Goal: Task Accomplishment & Management: Manage account settings

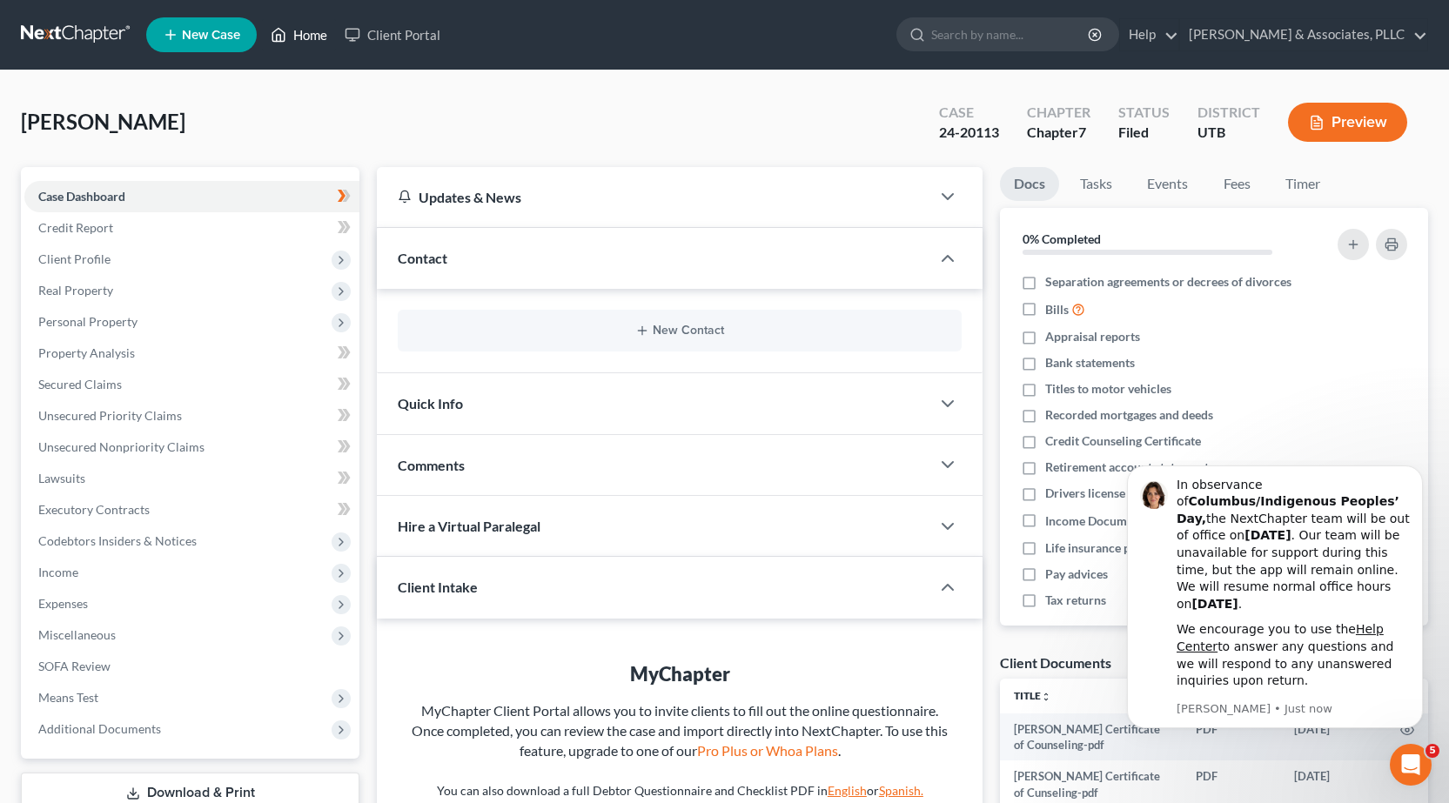
click at [319, 42] on link "Home" at bounding box center [299, 34] width 74 height 31
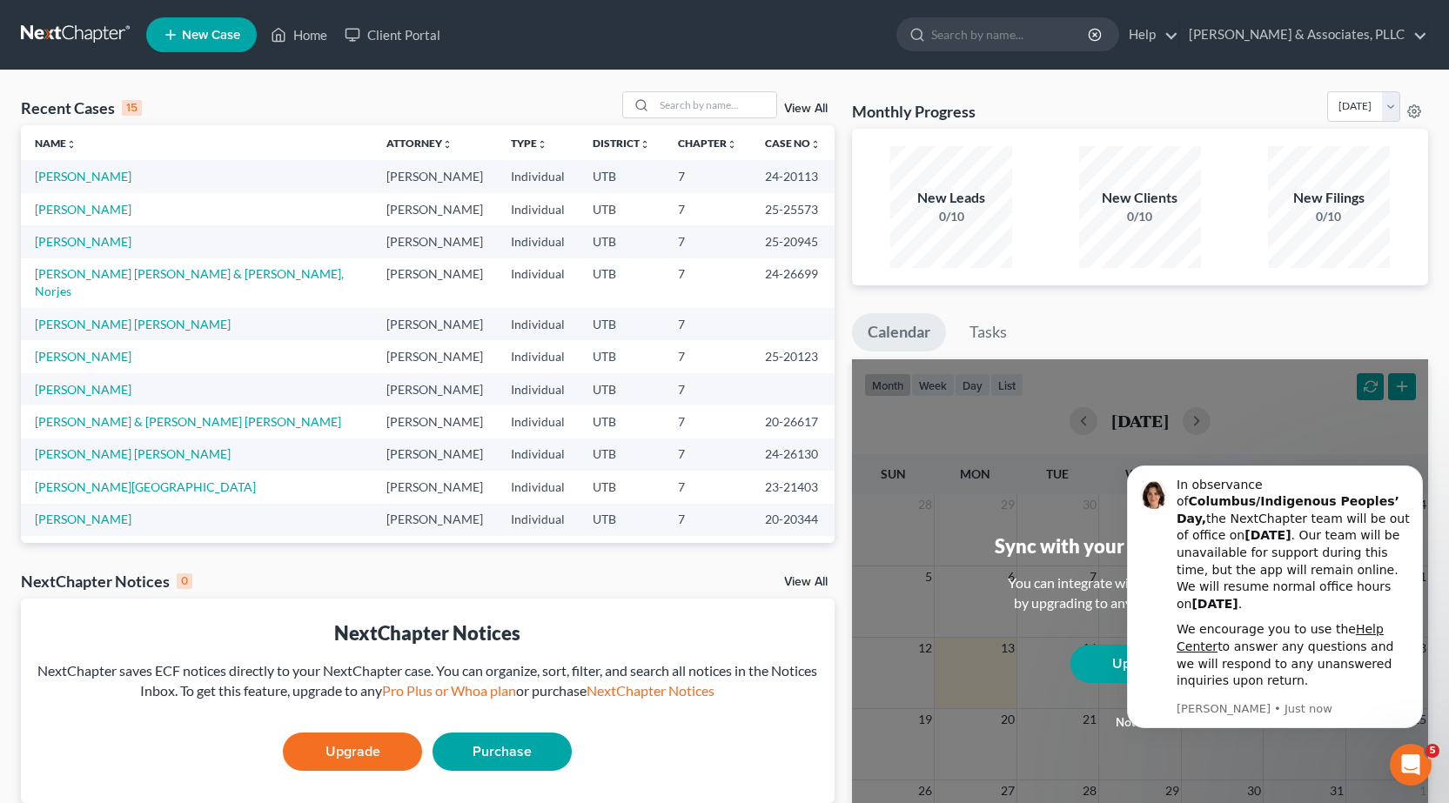
click at [91, 218] on td "[PERSON_NAME]" at bounding box center [197, 209] width 352 height 32
click at [93, 205] on link "[PERSON_NAME]" at bounding box center [83, 209] width 97 height 15
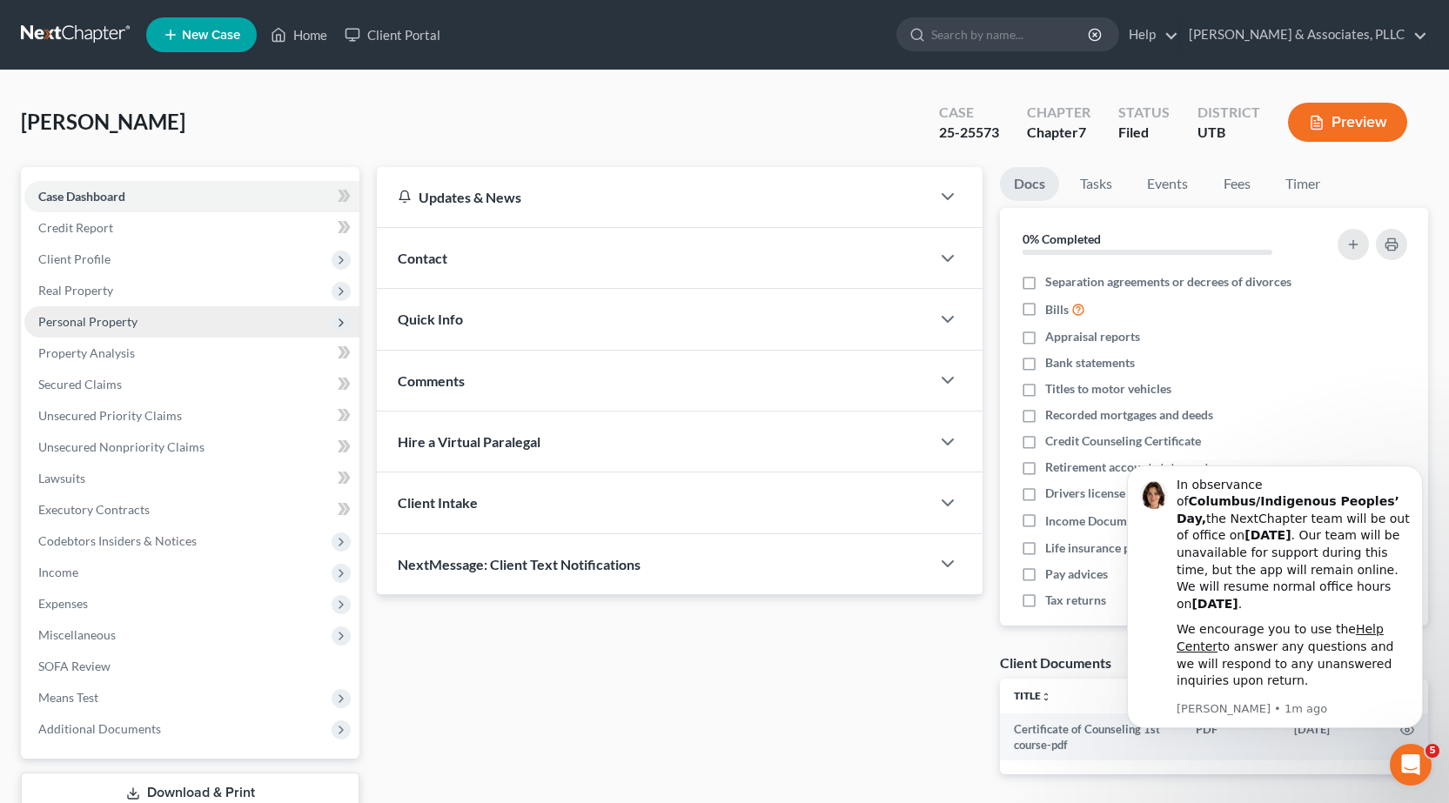
click at [90, 318] on span "Personal Property" at bounding box center [87, 321] width 99 height 15
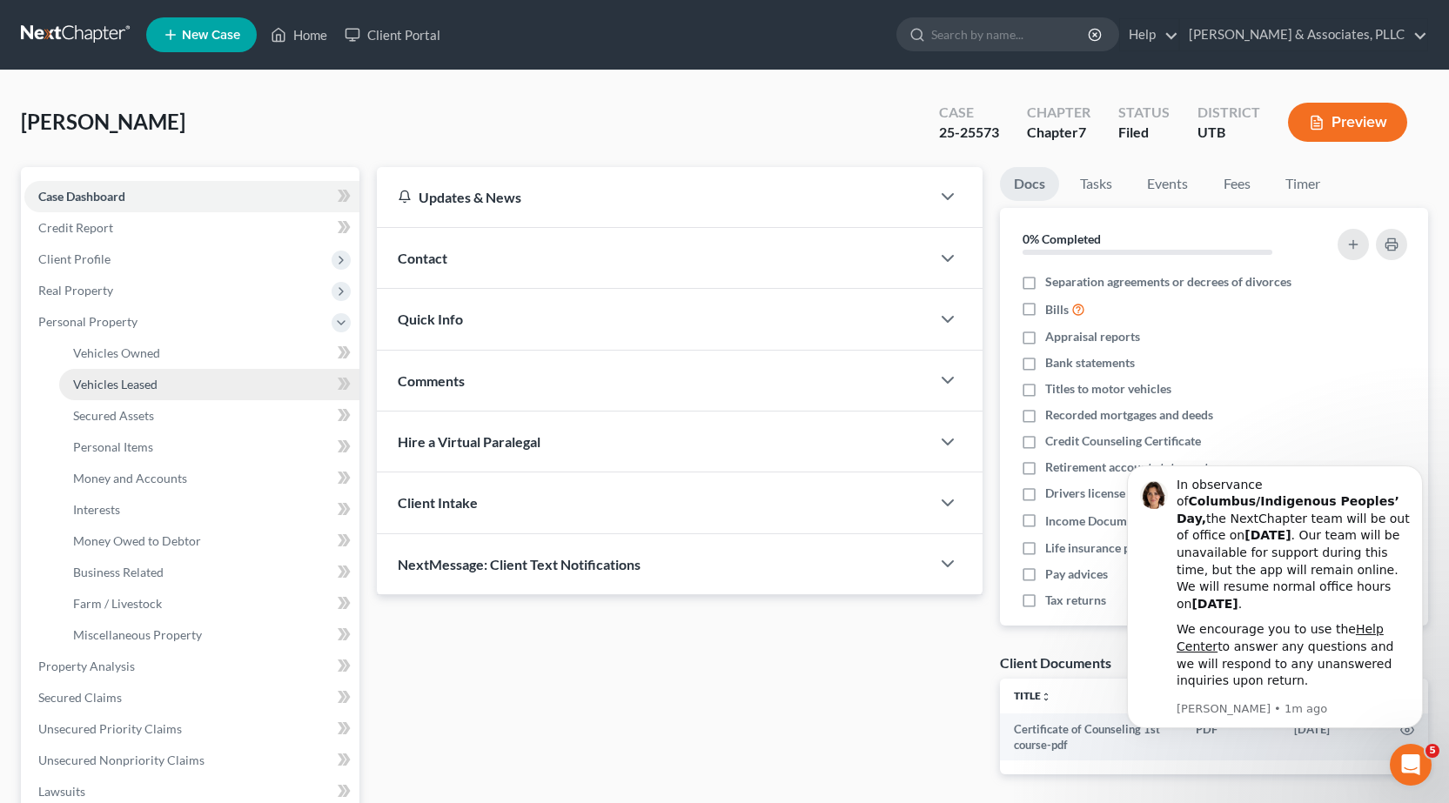
click at [119, 373] on link "Vehicles Leased" at bounding box center [209, 384] width 300 height 31
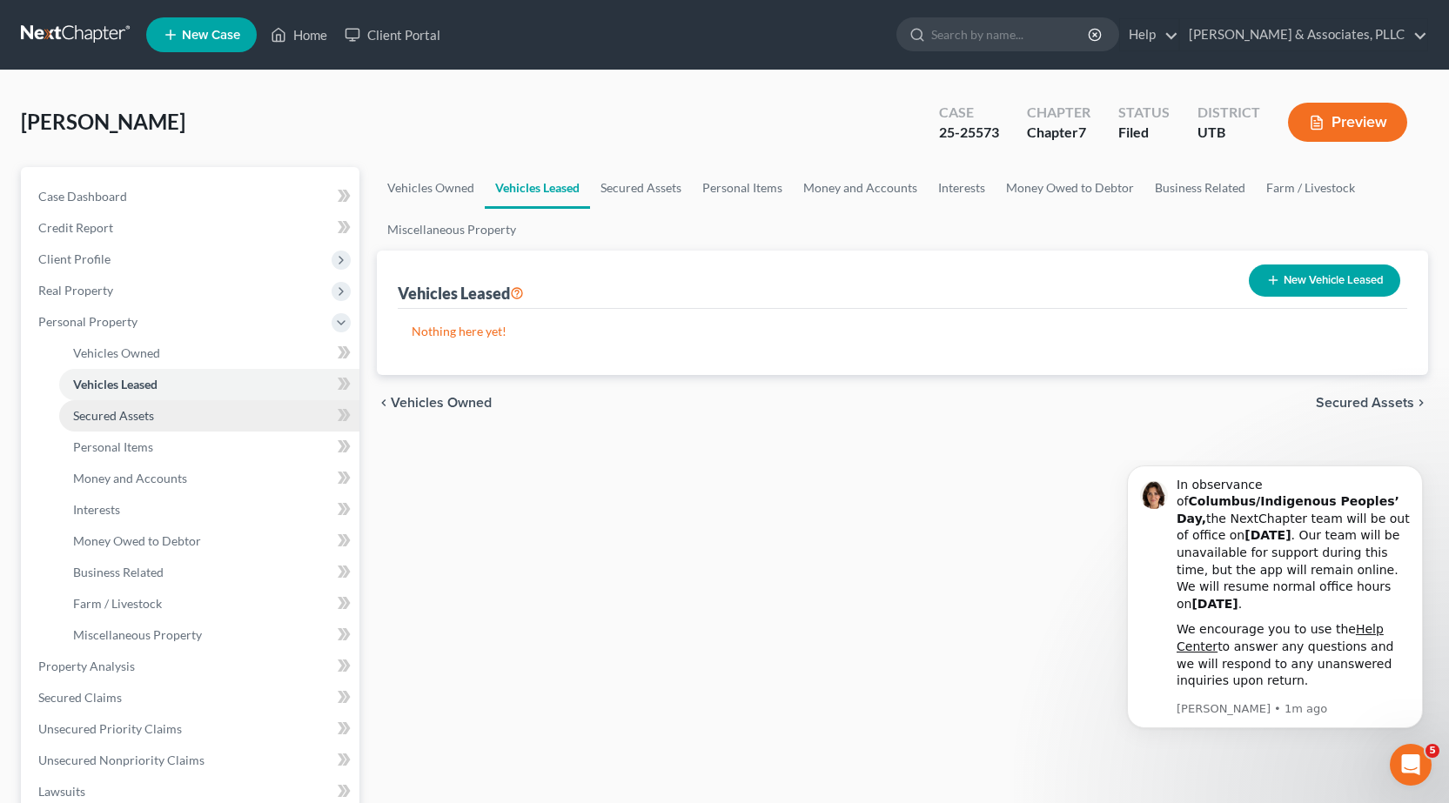
click at [148, 413] on span "Secured Assets" at bounding box center [113, 415] width 81 height 15
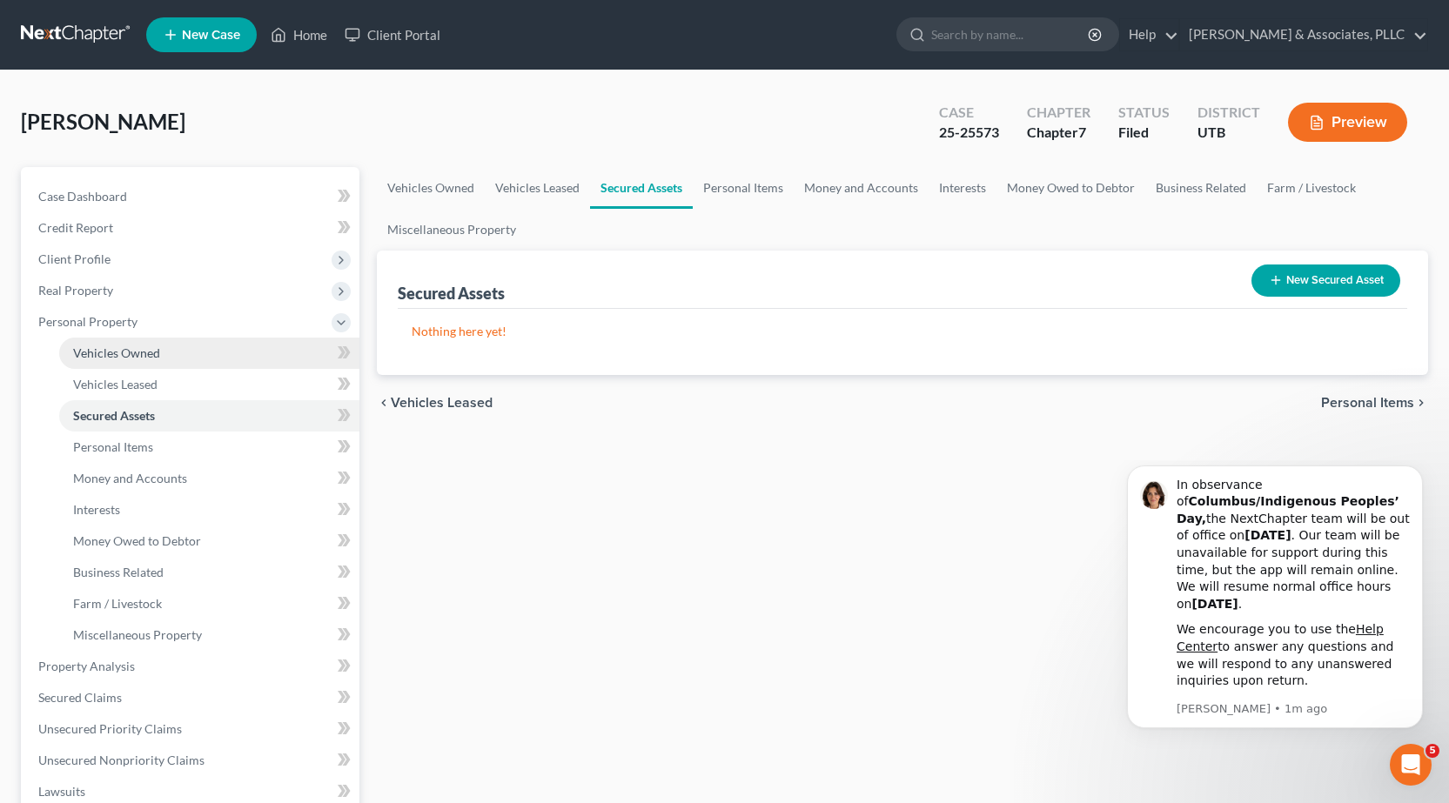
click at [162, 357] on link "Vehicles Owned" at bounding box center [209, 353] width 300 height 31
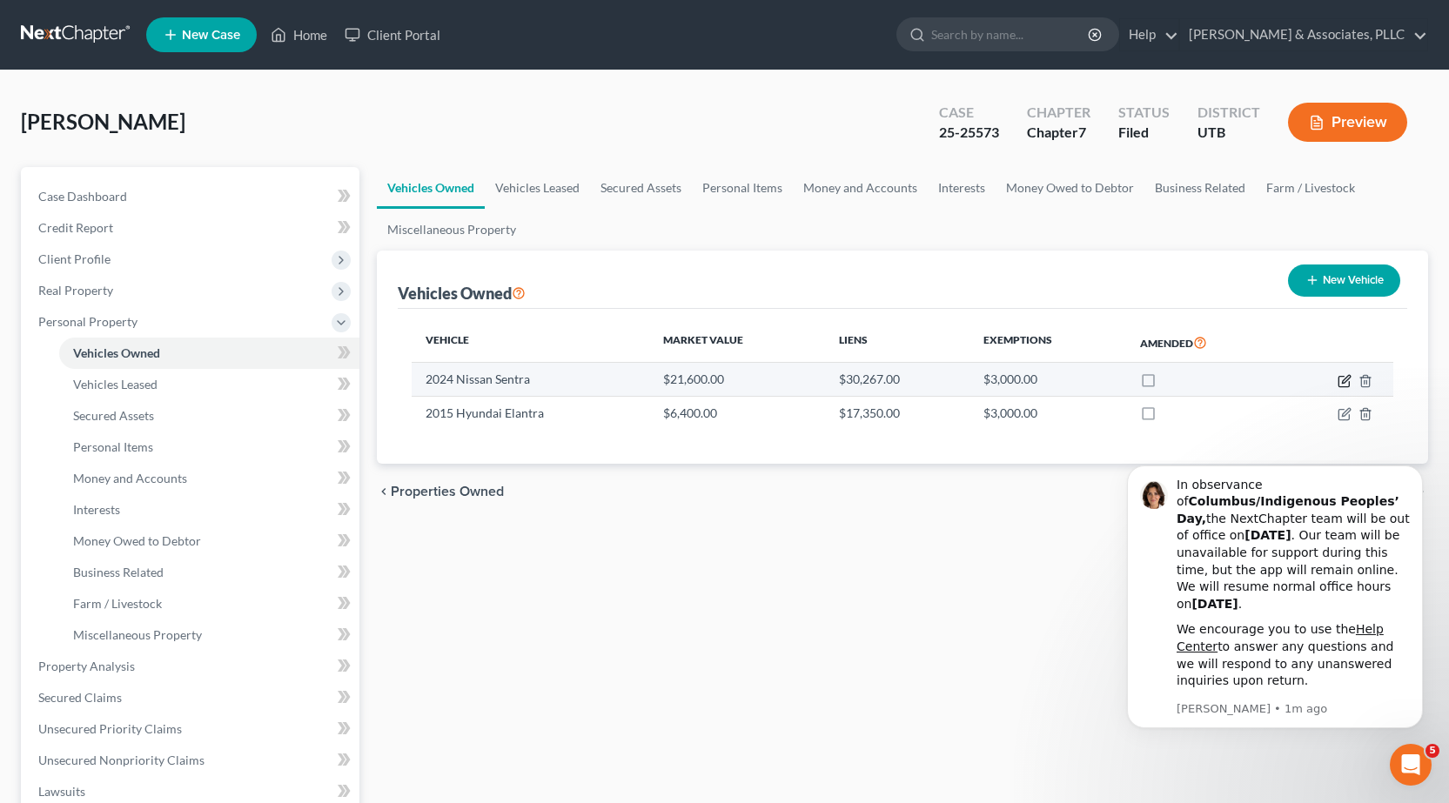
click at [1348, 379] on icon "button" at bounding box center [1345, 381] width 14 height 14
select select "0"
select select "2"
select select "0"
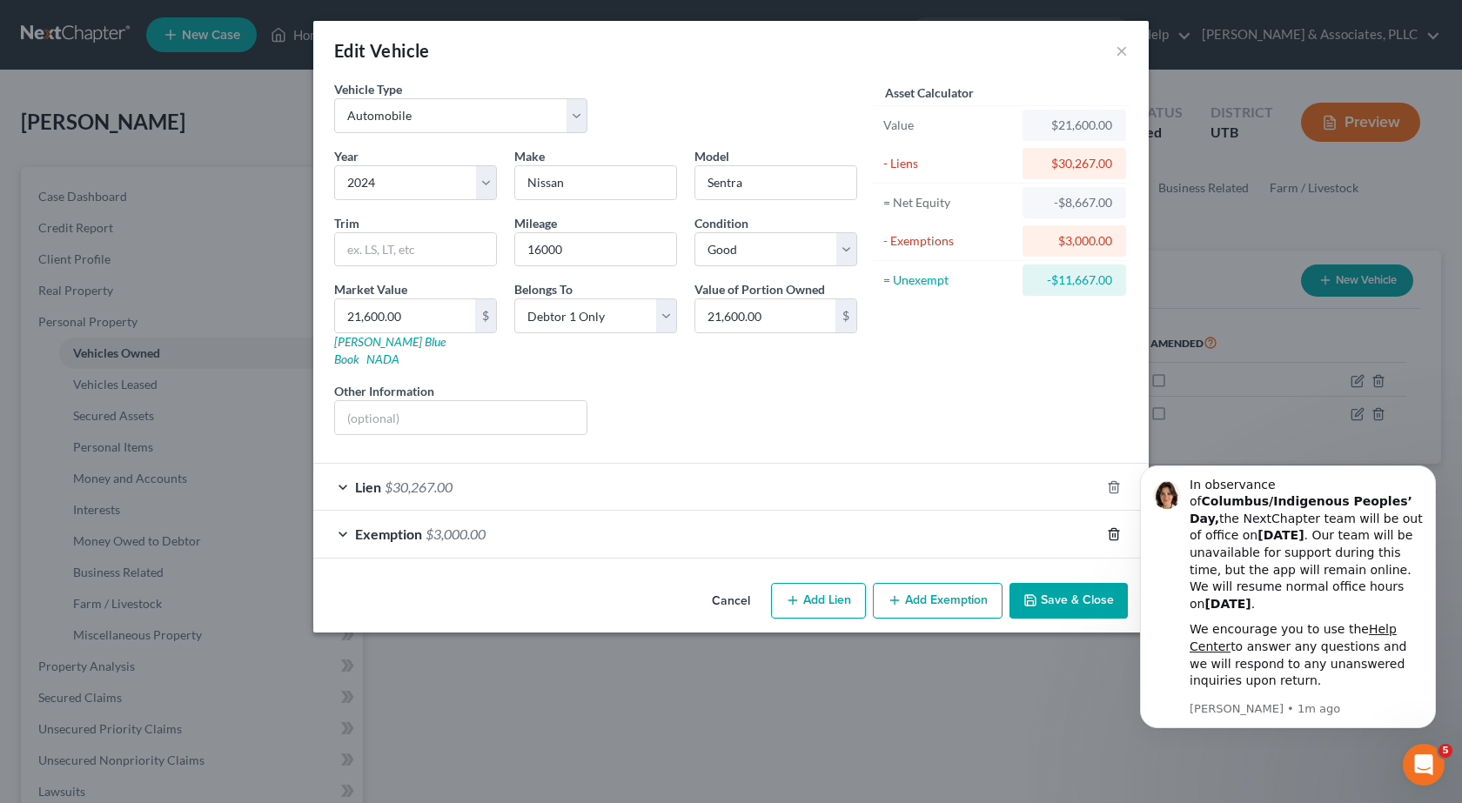
click at [1113, 534] on line "button" at bounding box center [1113, 535] width 0 height 3
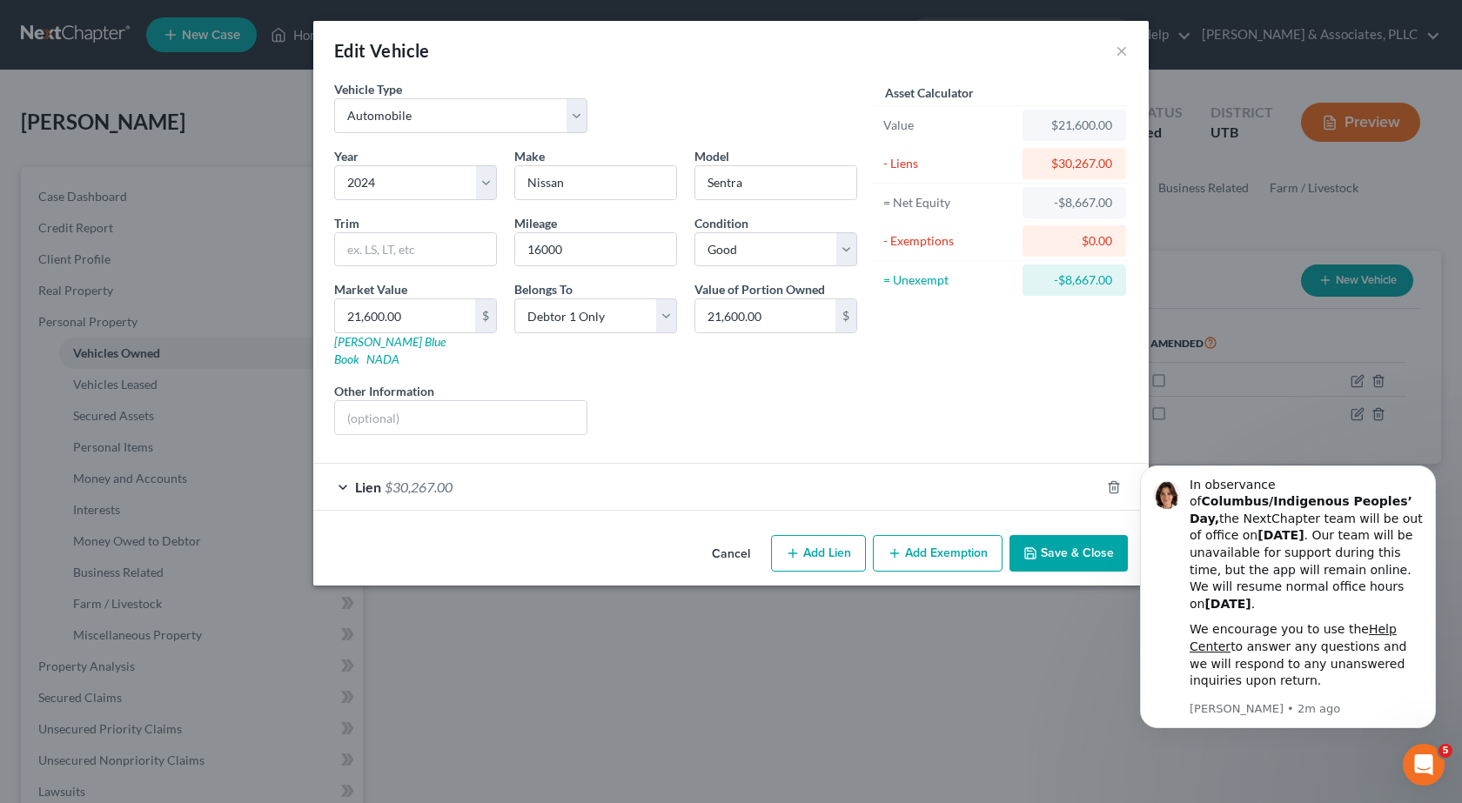
click at [1072, 535] on button "Save & Close" at bounding box center [1069, 553] width 118 height 37
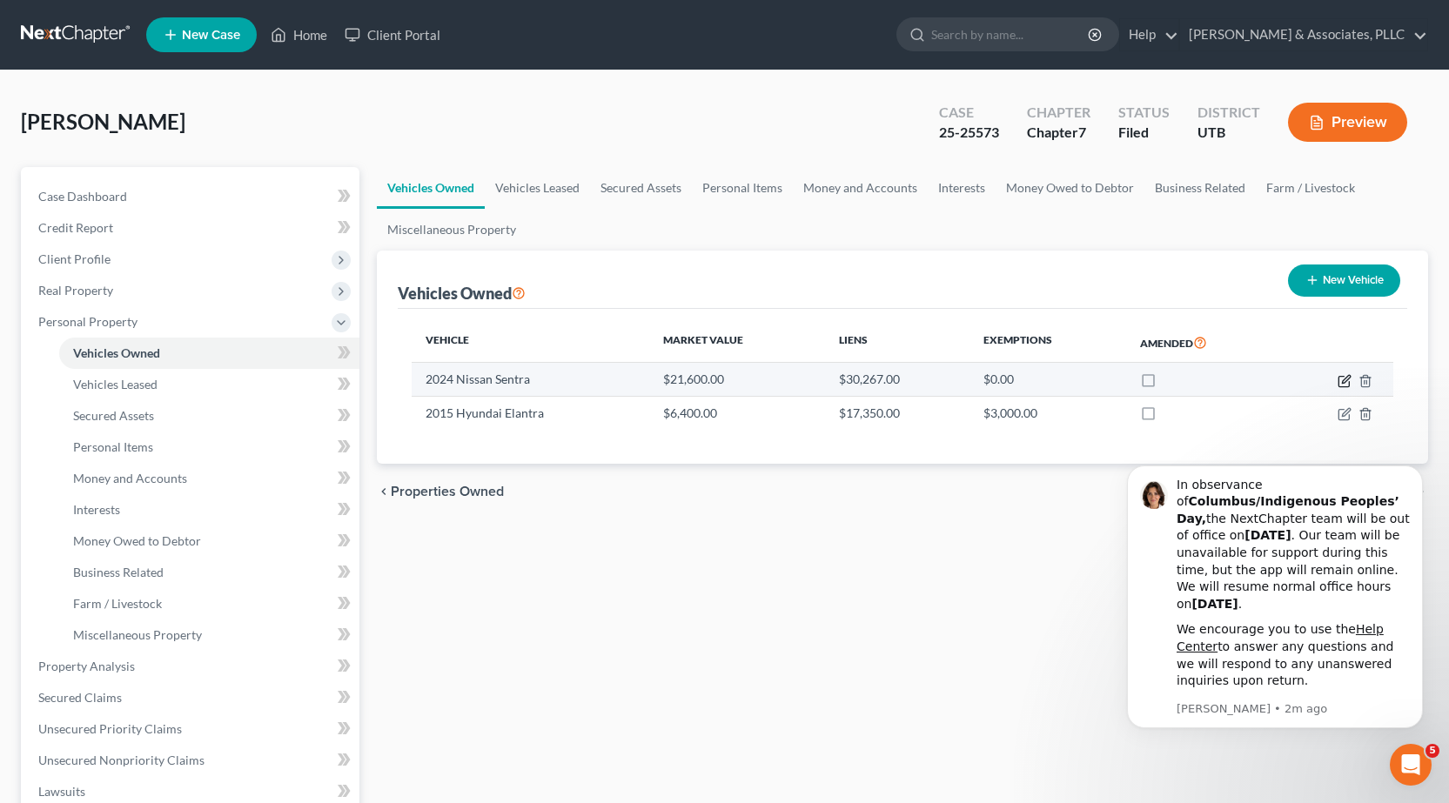
click at [1346, 379] on icon "button" at bounding box center [1346, 379] width 8 height 8
select select "0"
select select "2"
select select "0"
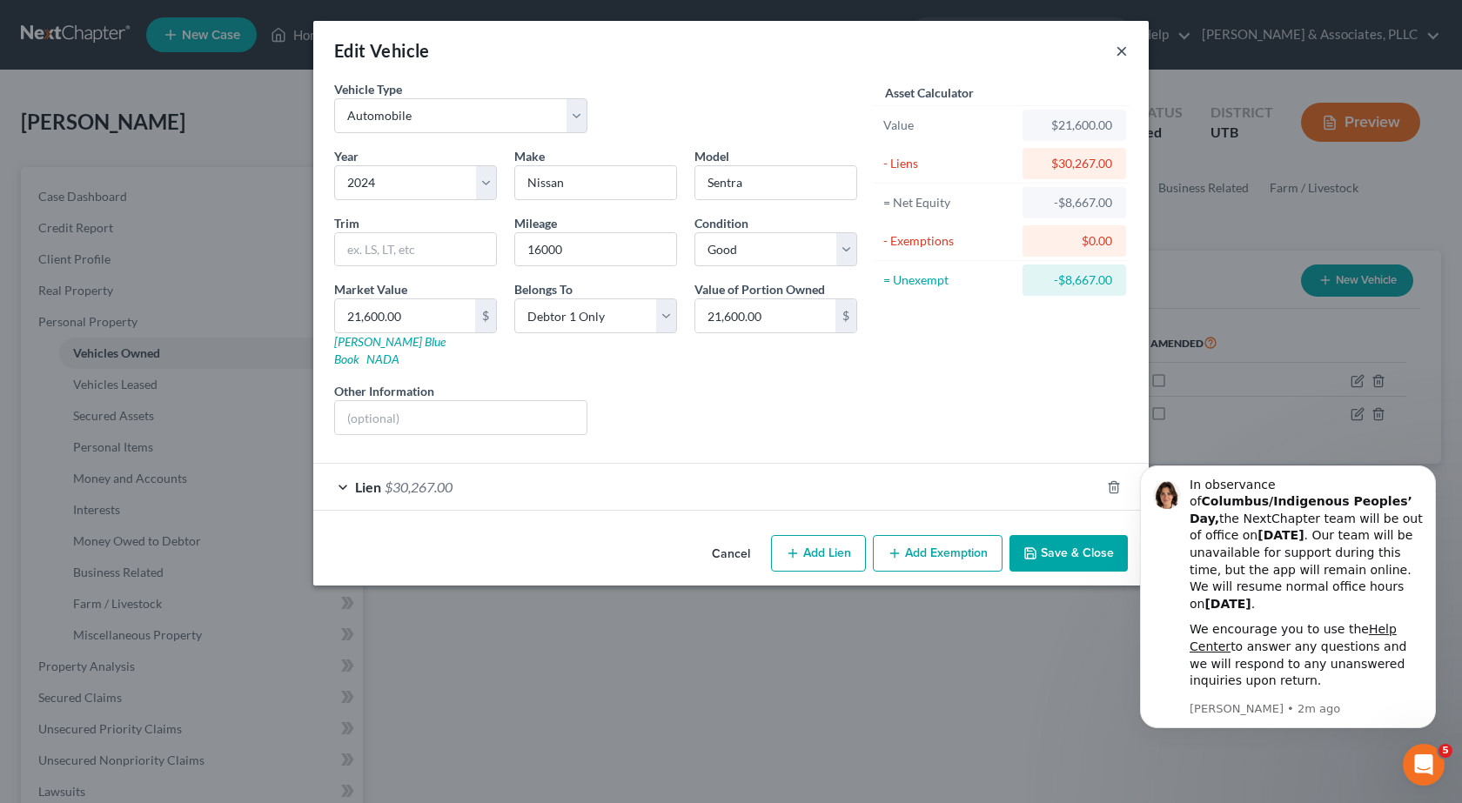
click at [1126, 46] on button "×" at bounding box center [1122, 50] width 12 height 21
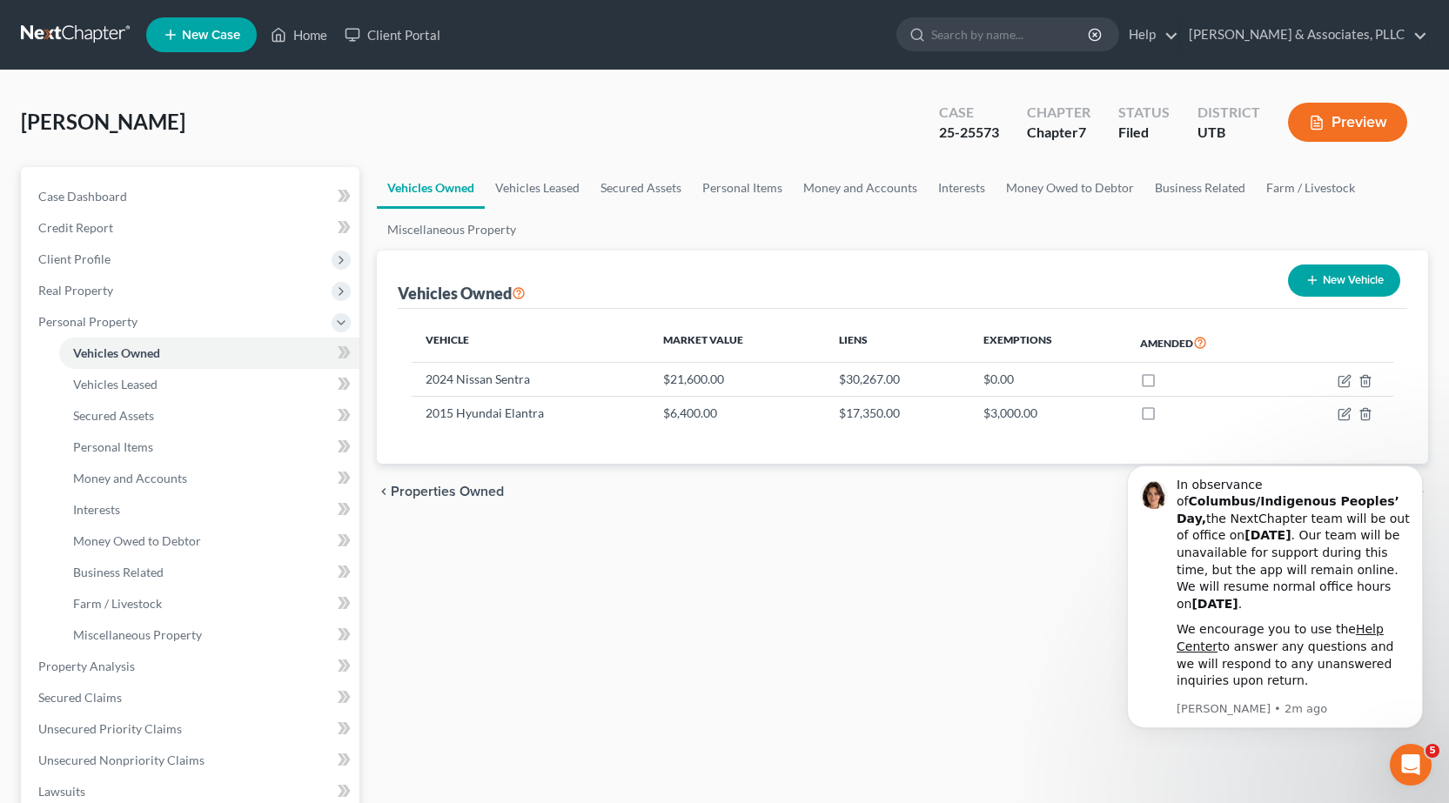
click at [1325, 129] on button "Preview" at bounding box center [1347, 122] width 119 height 39
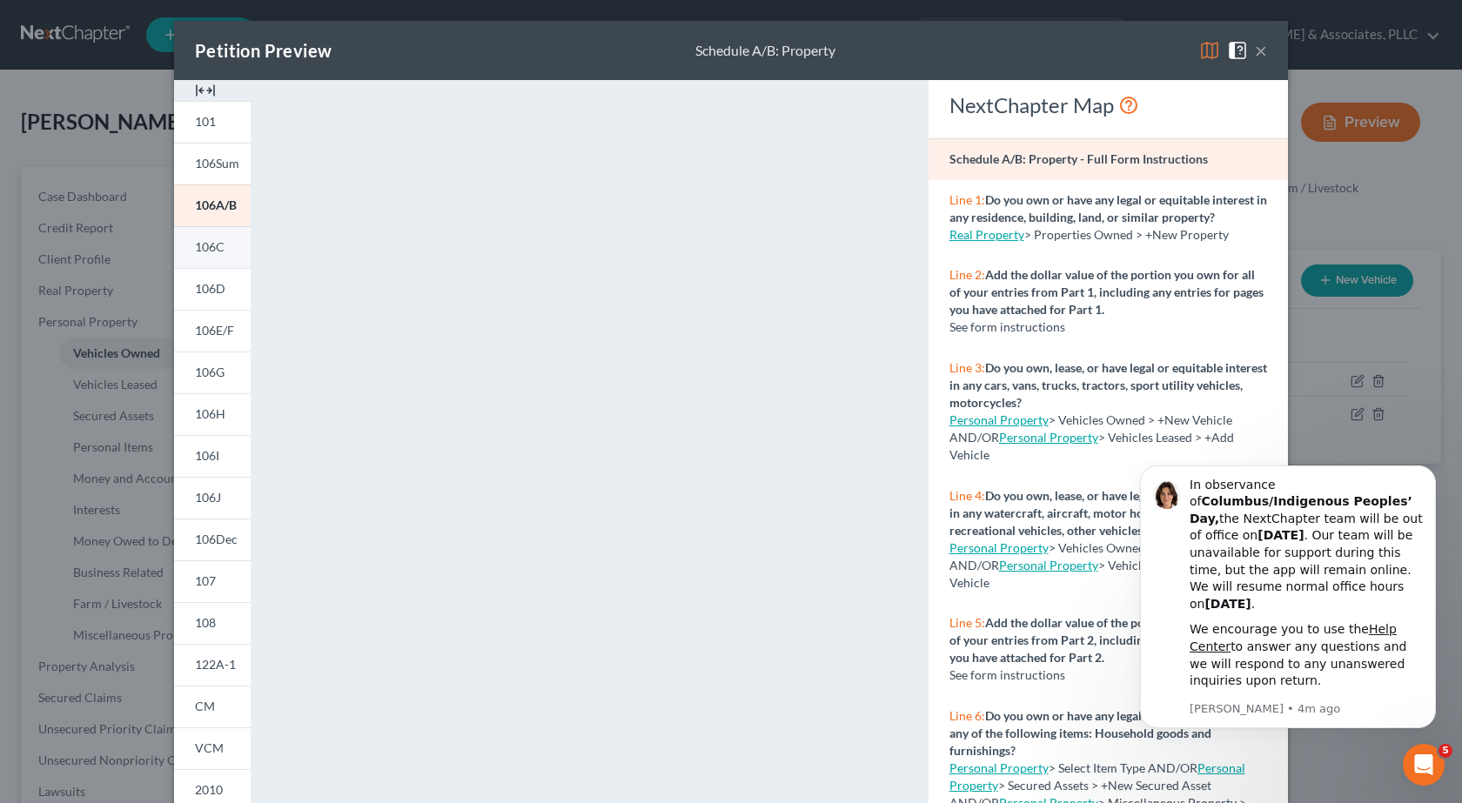
click at [209, 251] on span "106C" at bounding box center [210, 246] width 30 height 15
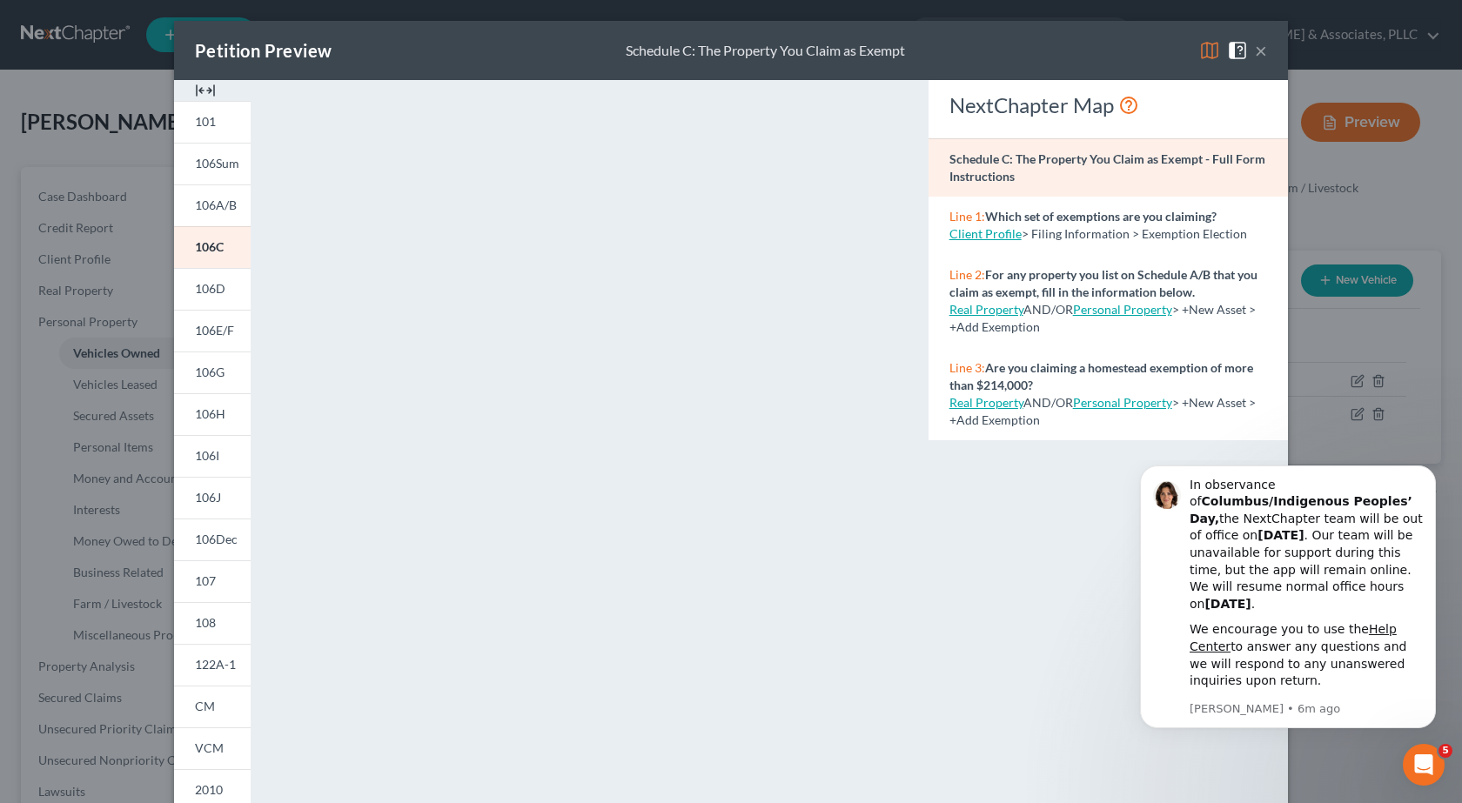
click at [1255, 49] on button "×" at bounding box center [1261, 50] width 12 height 21
